Goal: Find specific page/section: Find specific page/section

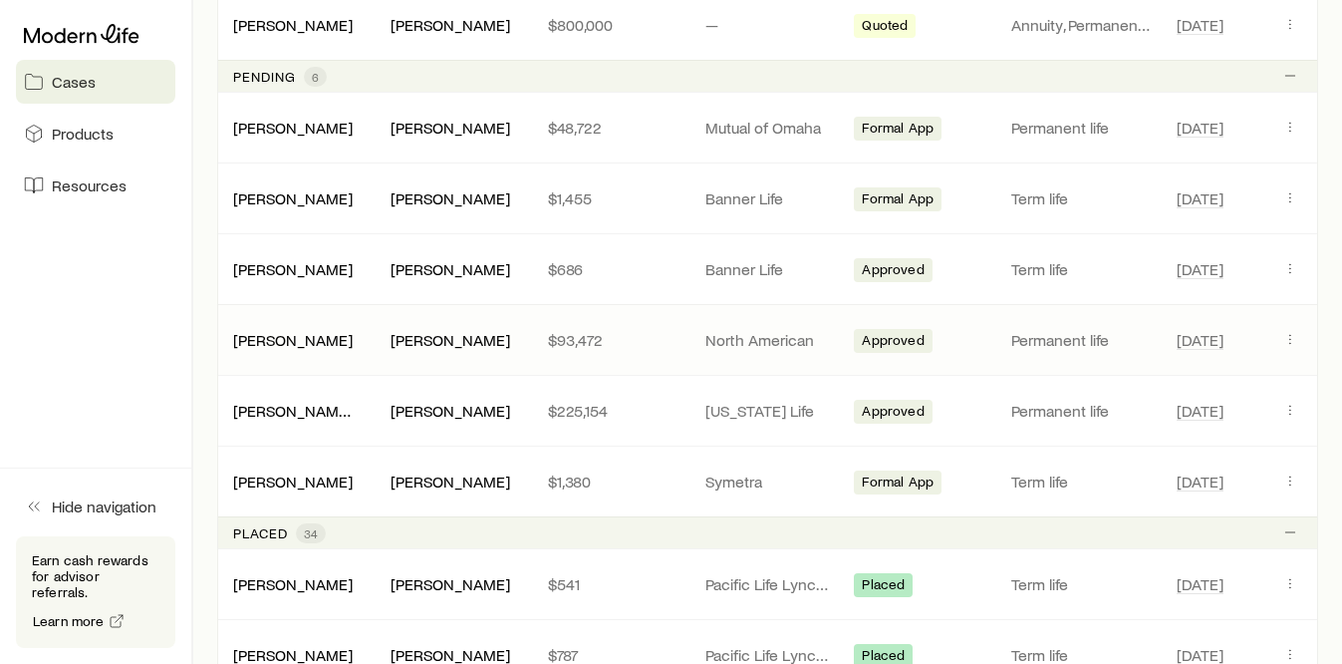
scroll to position [1460, 0]
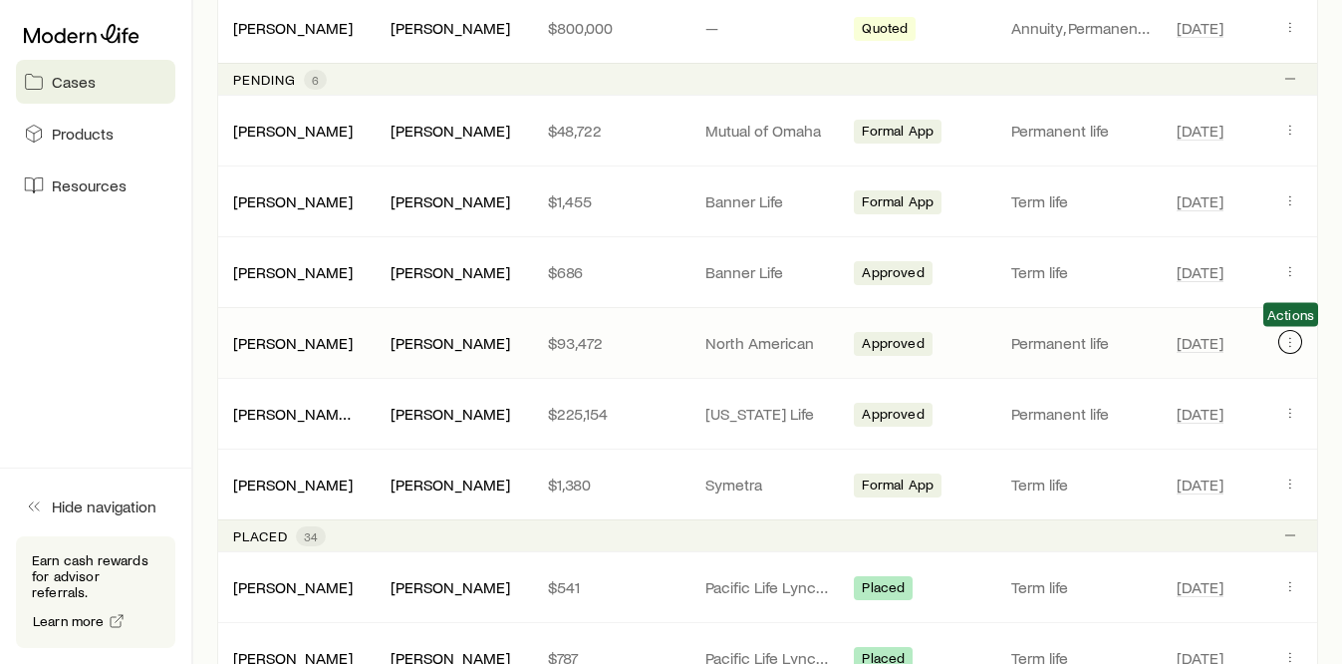
click at [1285, 343] on icon "Client cases" at bounding box center [1290, 342] width 16 height 16
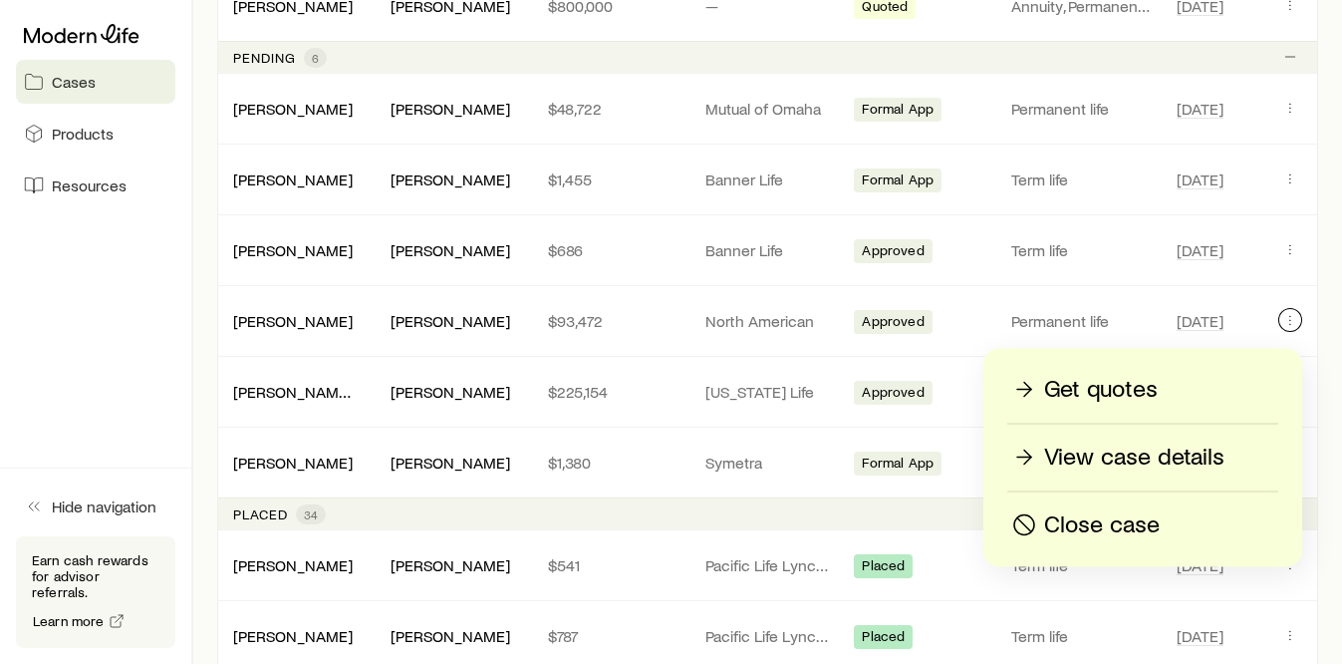
scroll to position [1505, 0]
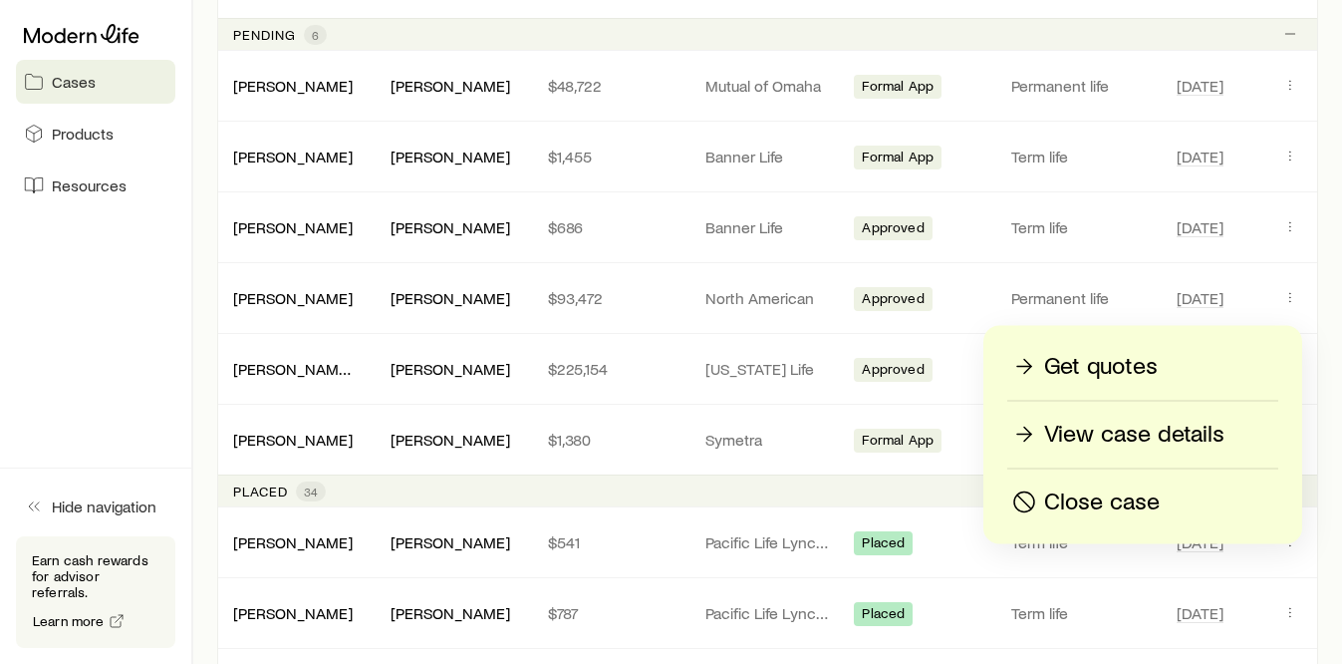
click at [1131, 443] on p "View case details" at bounding box center [1134, 435] width 180 height 32
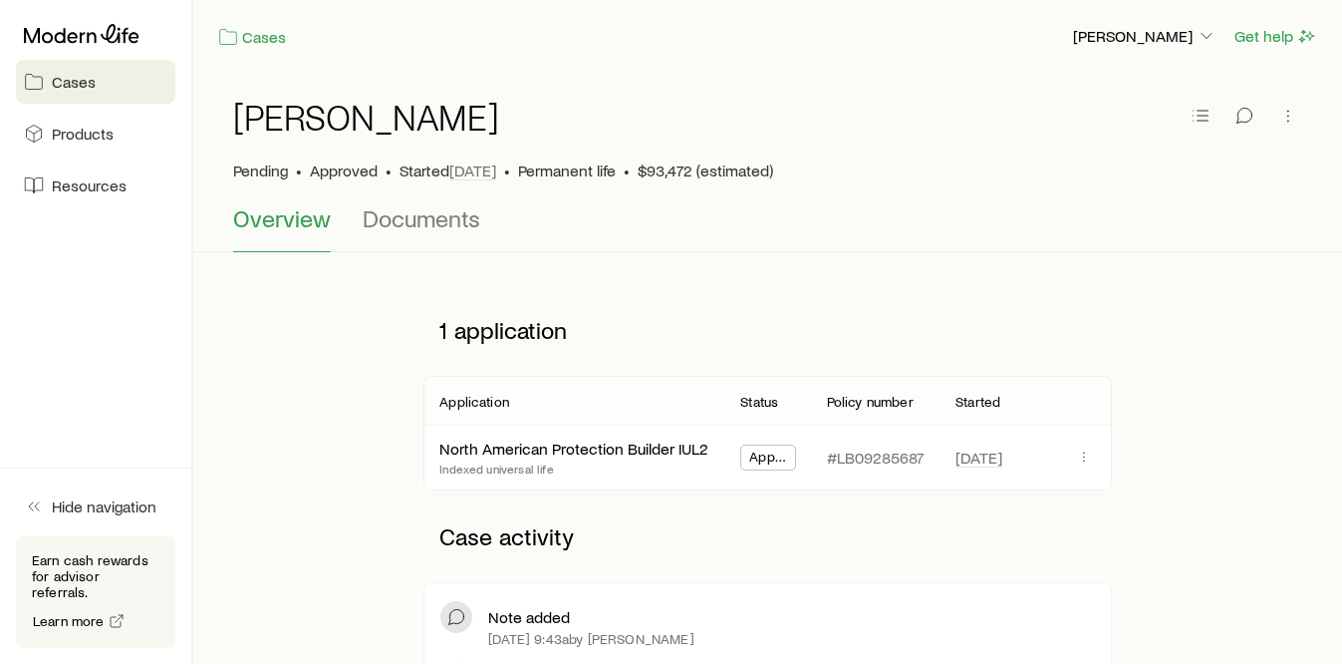
click at [1065, 457] on div "[DATE]" at bounding box center [1026, 457] width 140 height 64
click at [1083, 457] on icon "button" at bounding box center [1084, 456] width 16 height 16
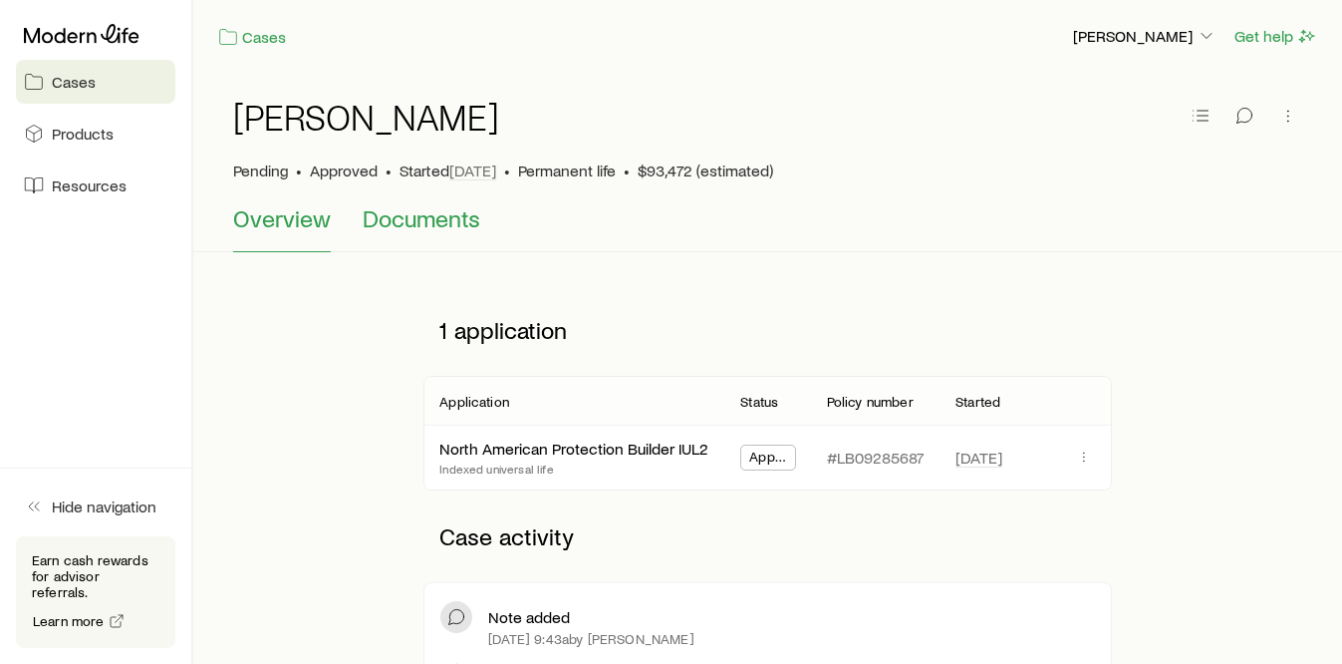
click at [444, 223] on span "Documents" at bounding box center [422, 218] width 118 height 28
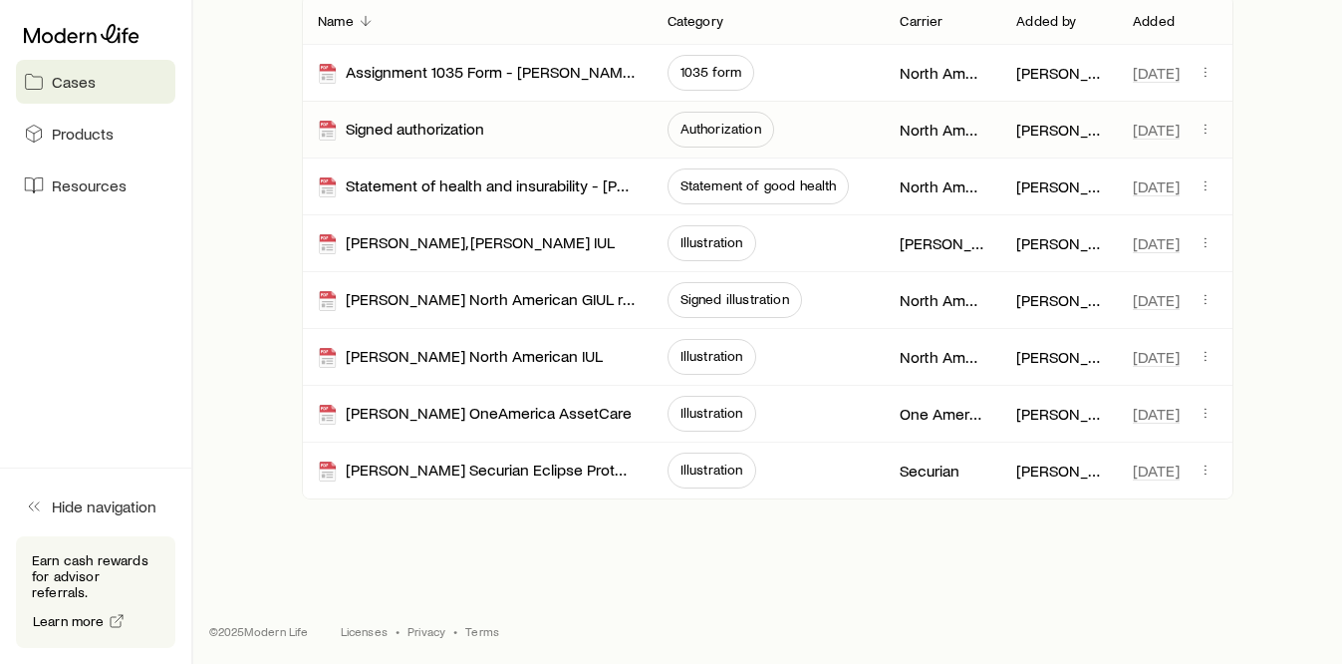
scroll to position [404, 0]
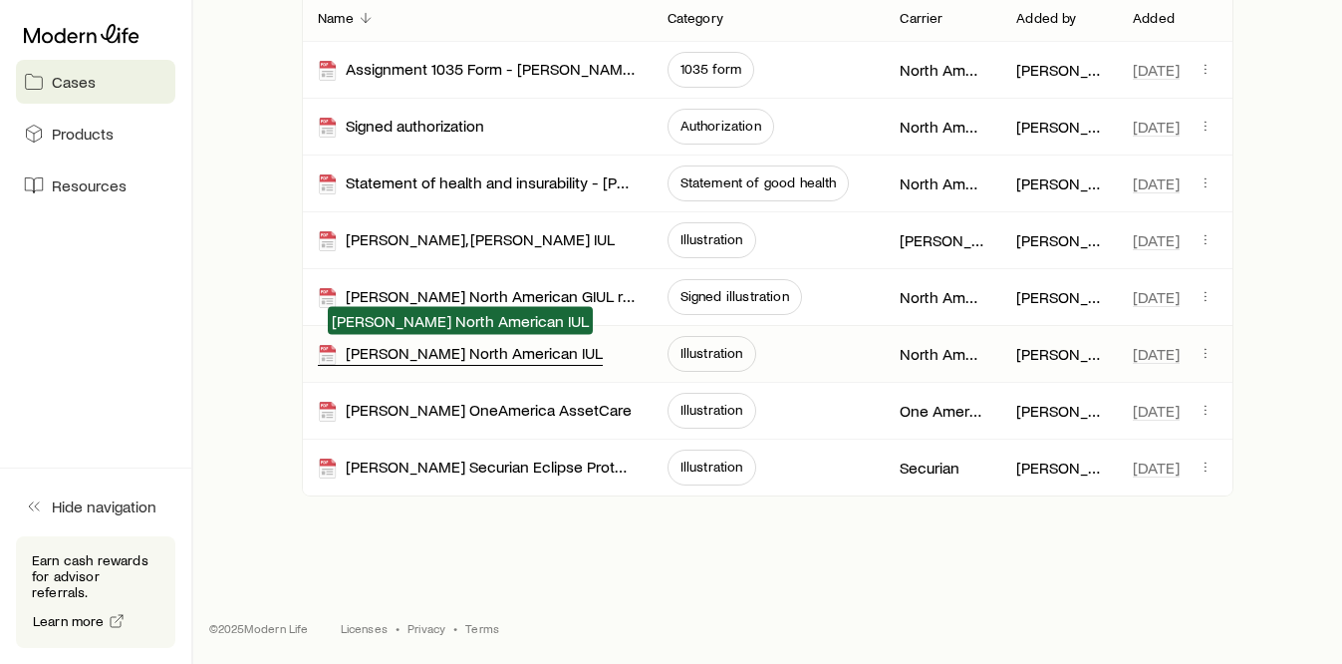
click at [433, 350] on div "[PERSON_NAME] North American IUL" at bounding box center [460, 354] width 285 height 23
